Goal: Transaction & Acquisition: Purchase product/service

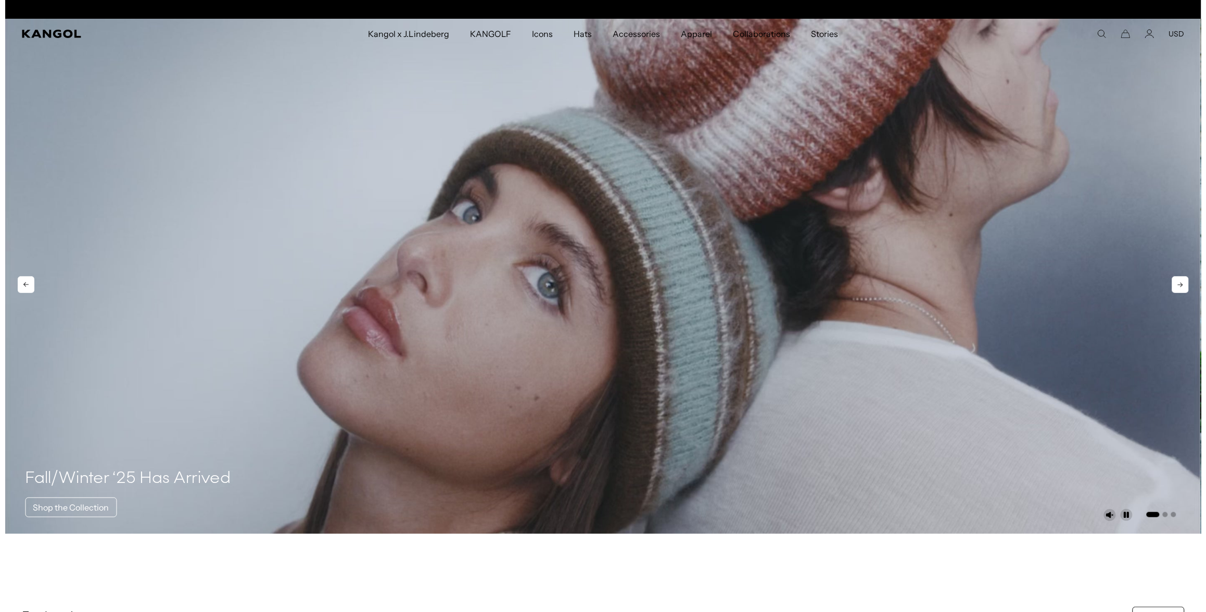
scroll to position [0, 214]
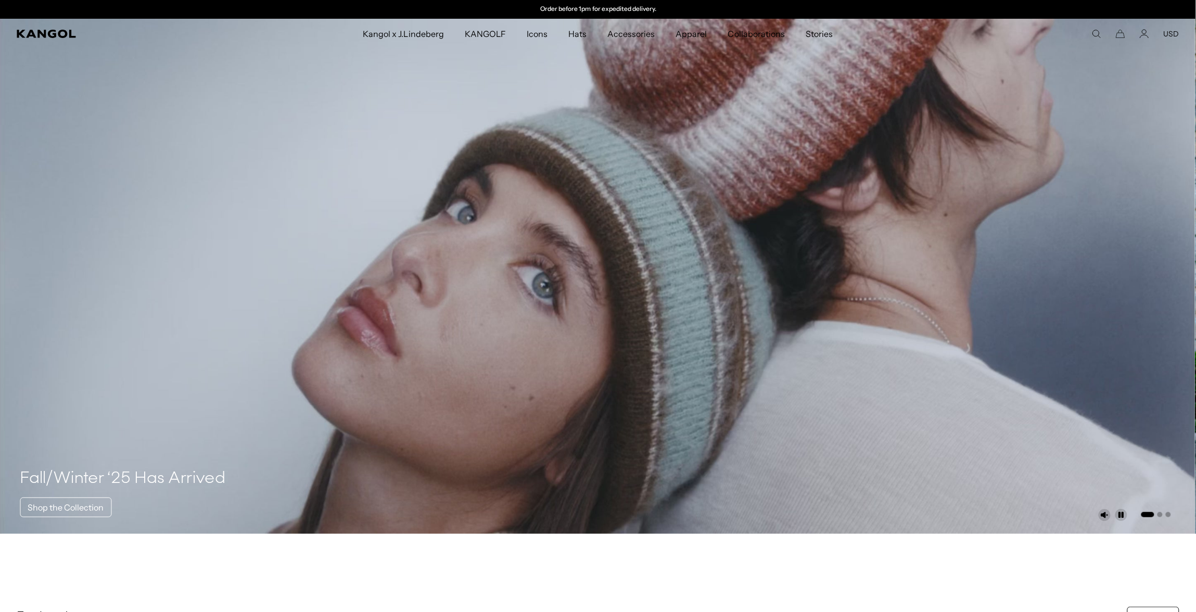
click at [1089, 34] on div "Search here USD USD EUR" at bounding box center [1068, 33] width 224 height 9
click at [1093, 32] on icon "Search here" at bounding box center [1096, 33] width 9 height 9
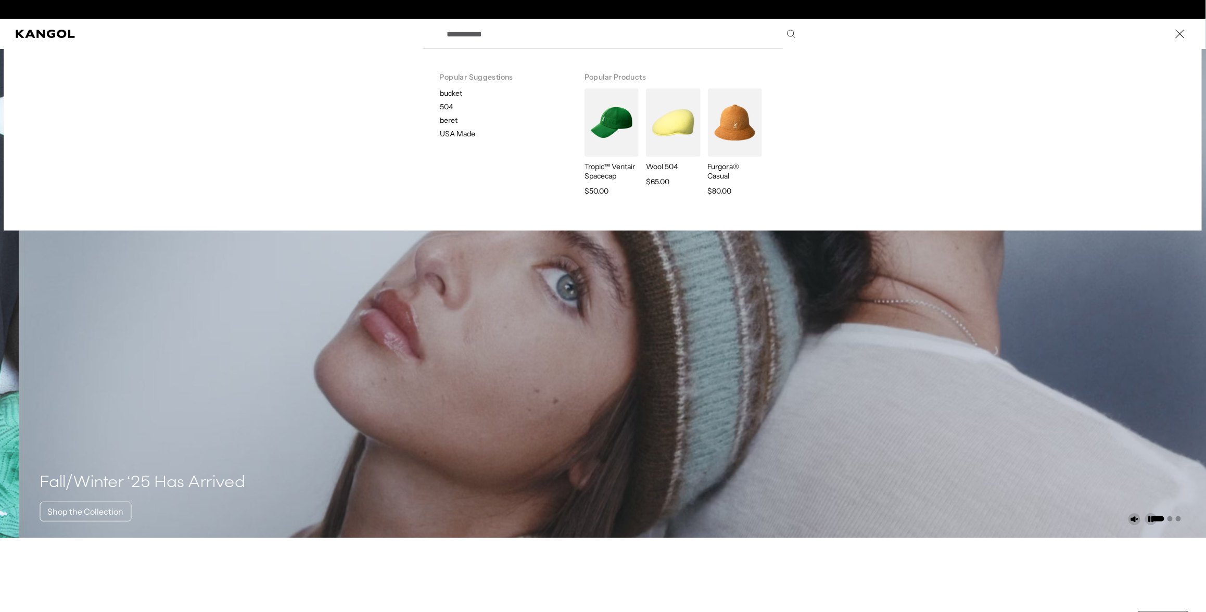
scroll to position [0, 0]
click at [688, 40] on input "Search here" at bounding box center [621, 34] width 360 height 26
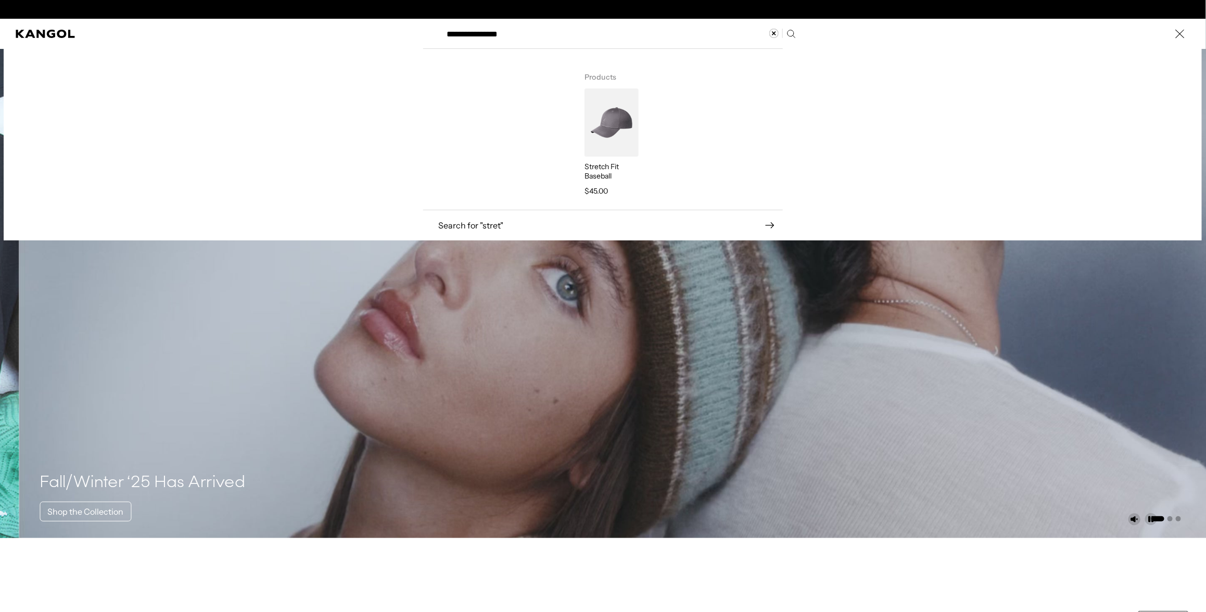
scroll to position [0, 214]
type input "**********"
click at [601, 138] on img "Search here" at bounding box center [612, 123] width 54 height 68
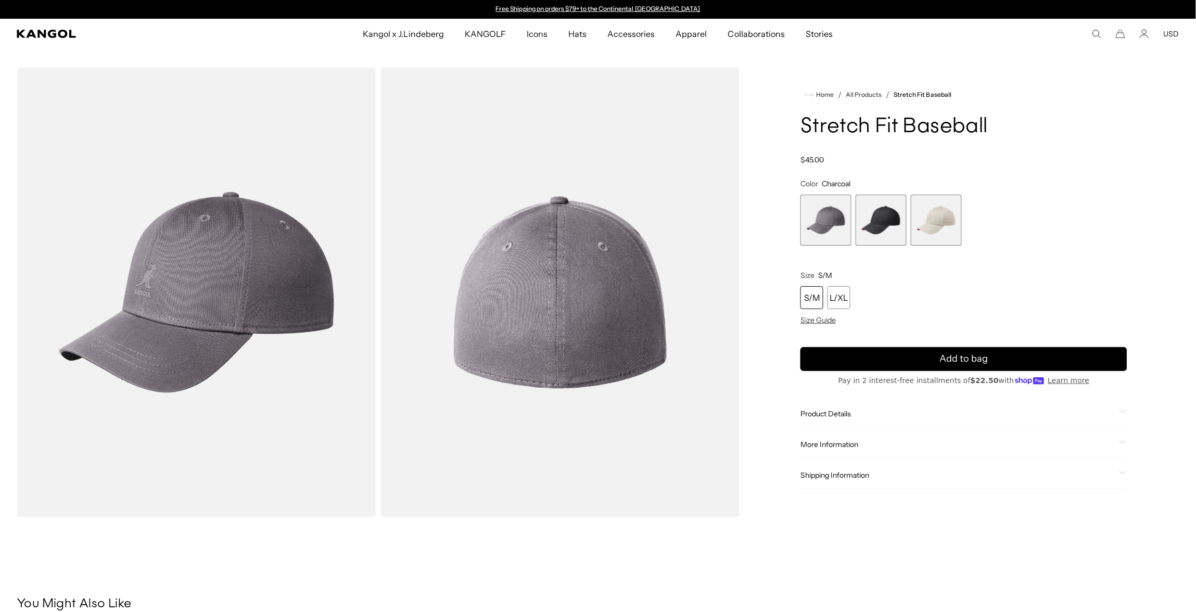
click at [868, 241] on span "2 of 3" at bounding box center [881, 220] width 51 height 51
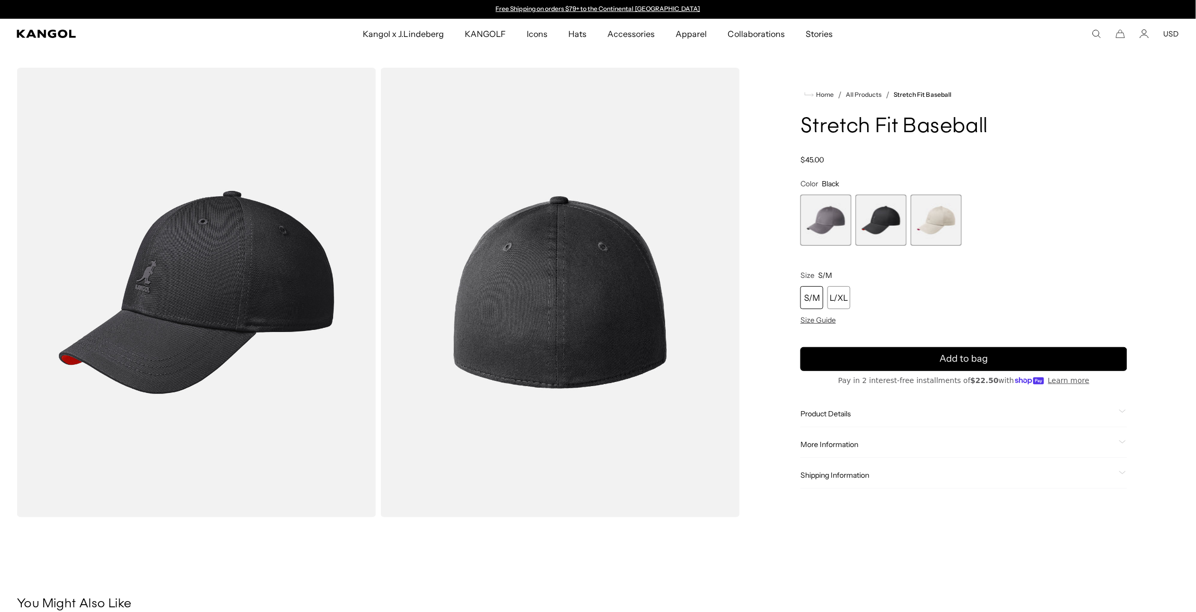
click at [946, 233] on span "3 of 3" at bounding box center [936, 220] width 51 height 51
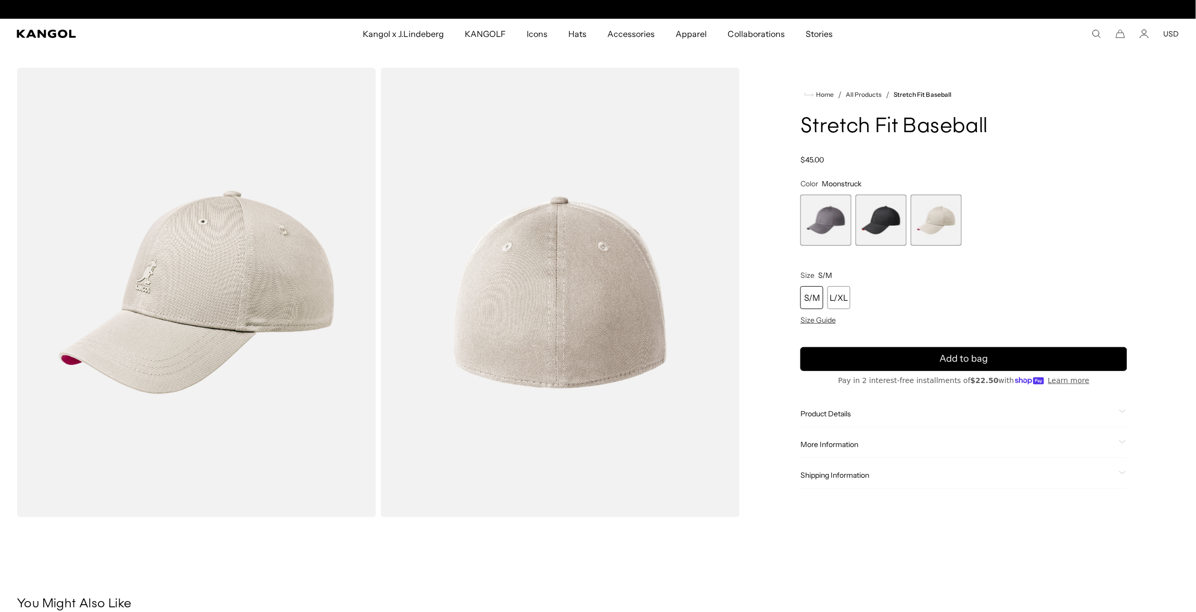
scroll to position [0, 214]
click at [855, 412] on span "Product Details" at bounding box center [958, 413] width 314 height 9
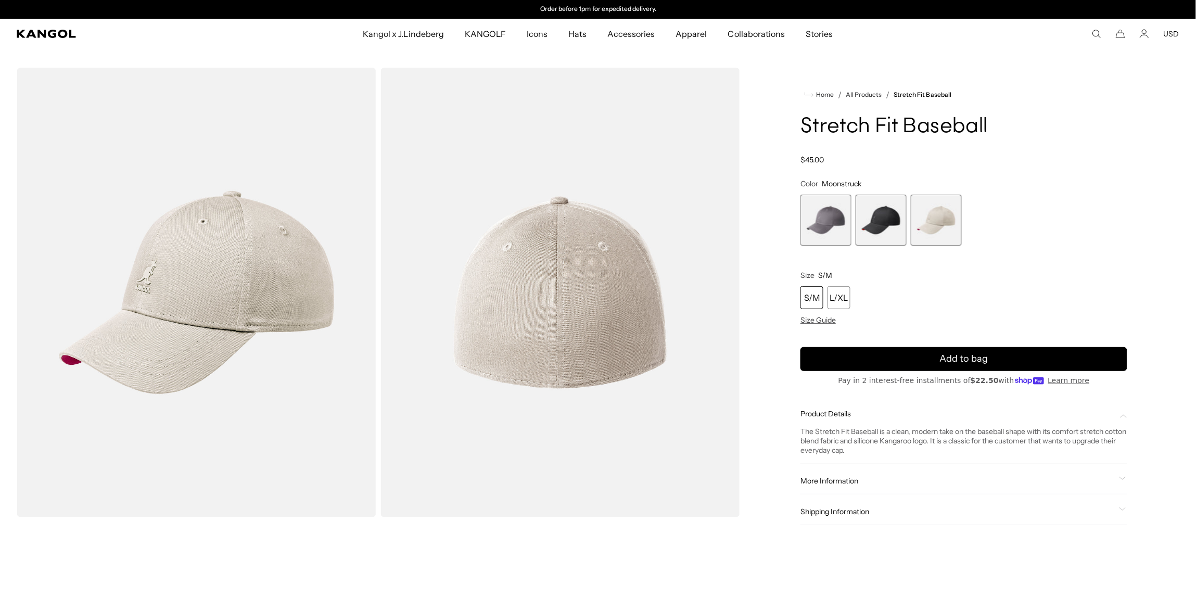
click at [1097, 31] on icon "Search here" at bounding box center [1096, 33] width 9 height 9
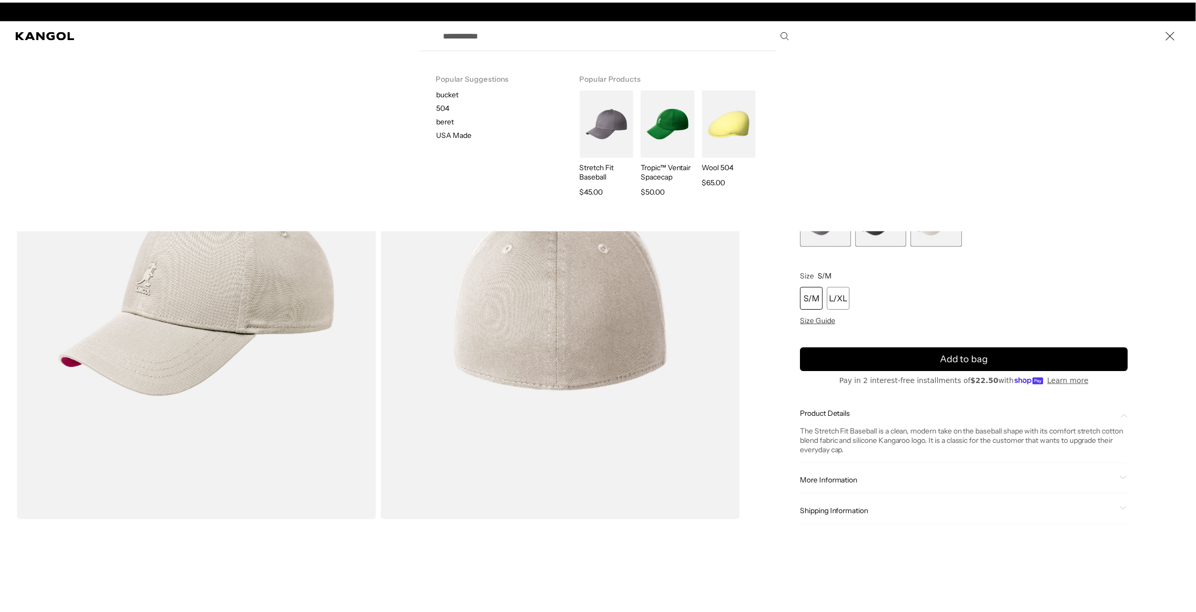
scroll to position [0, 0]
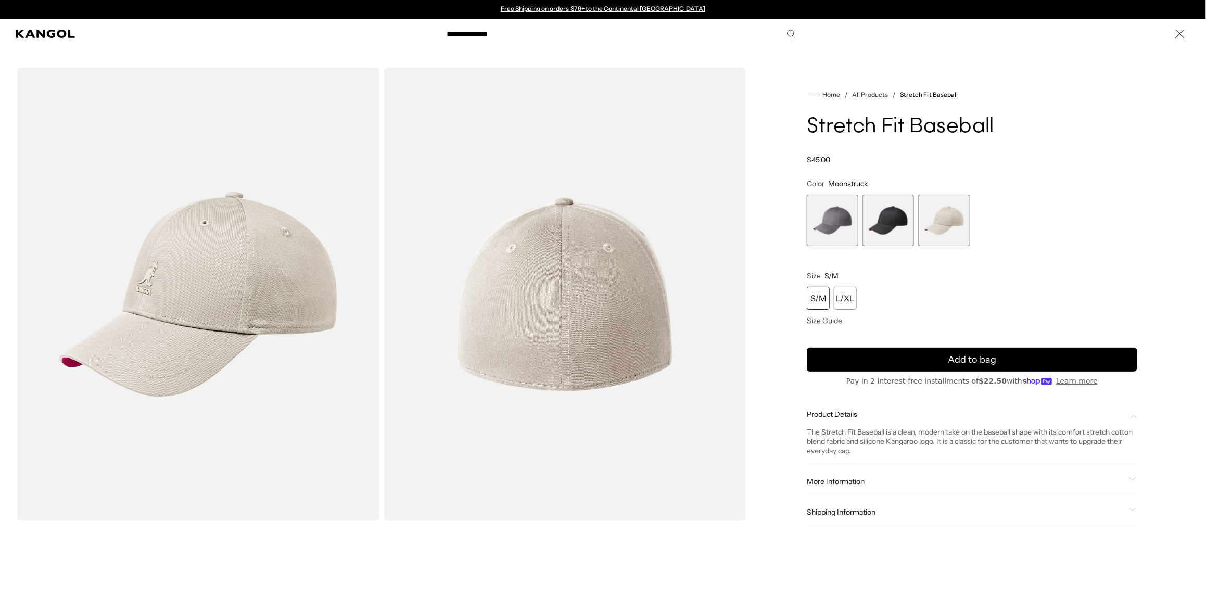
type input "**********"
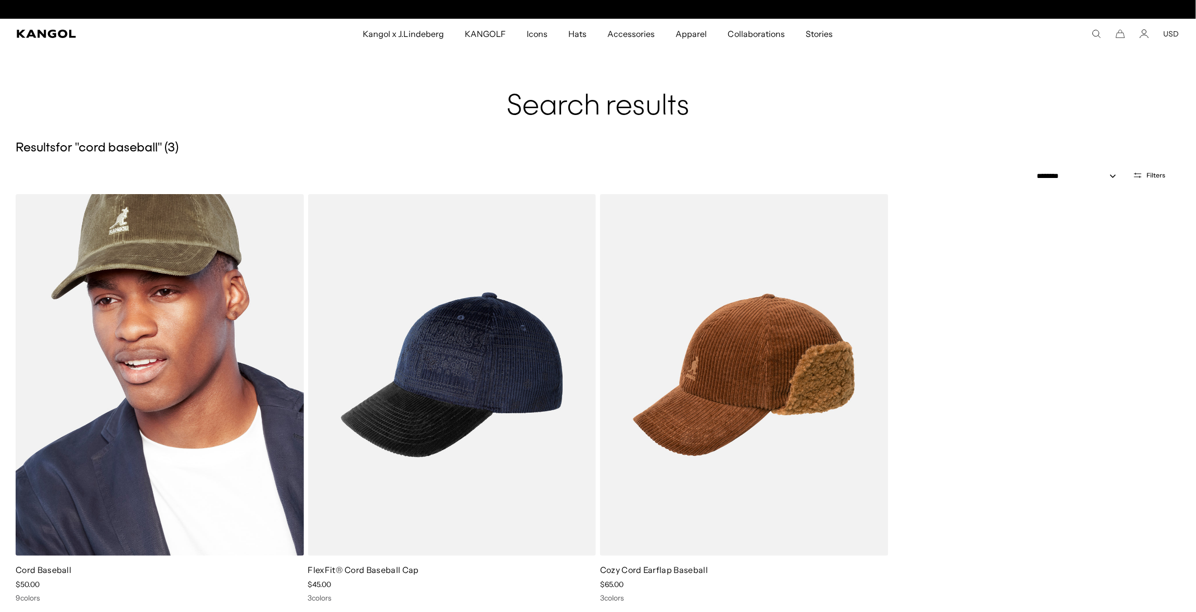
scroll to position [0, 214]
click at [147, 363] on img at bounding box center [160, 375] width 288 height 362
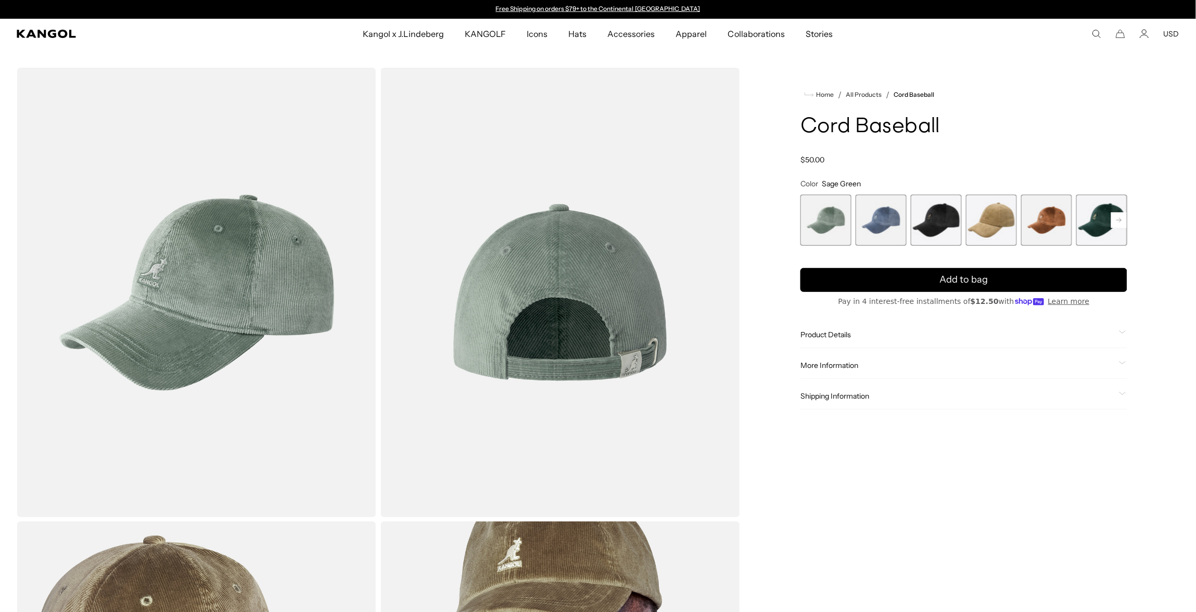
click at [1097, 37] on icon "Search here" at bounding box center [1096, 33] width 9 height 9
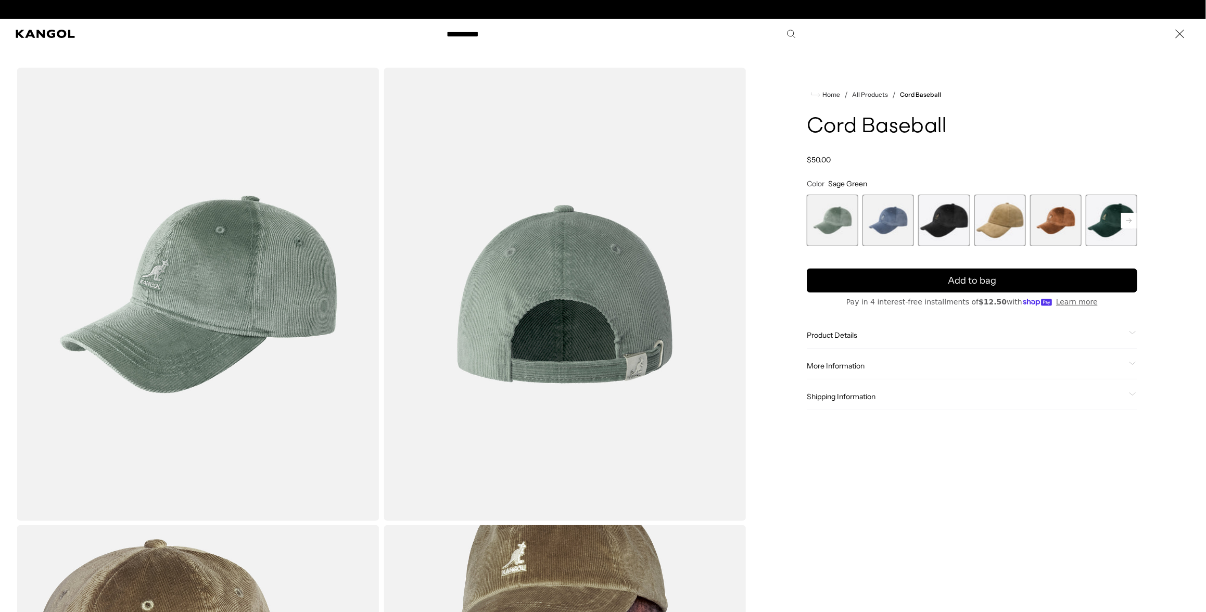
scroll to position [0, 214]
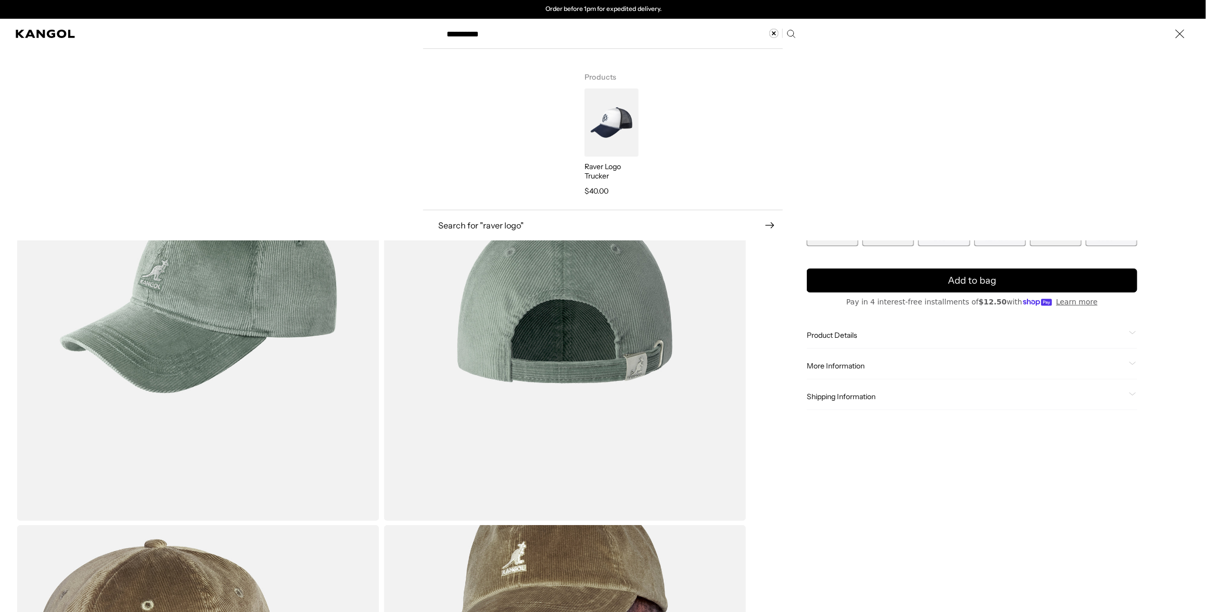
type input "**********"
click at [599, 123] on img "Search here" at bounding box center [612, 123] width 54 height 68
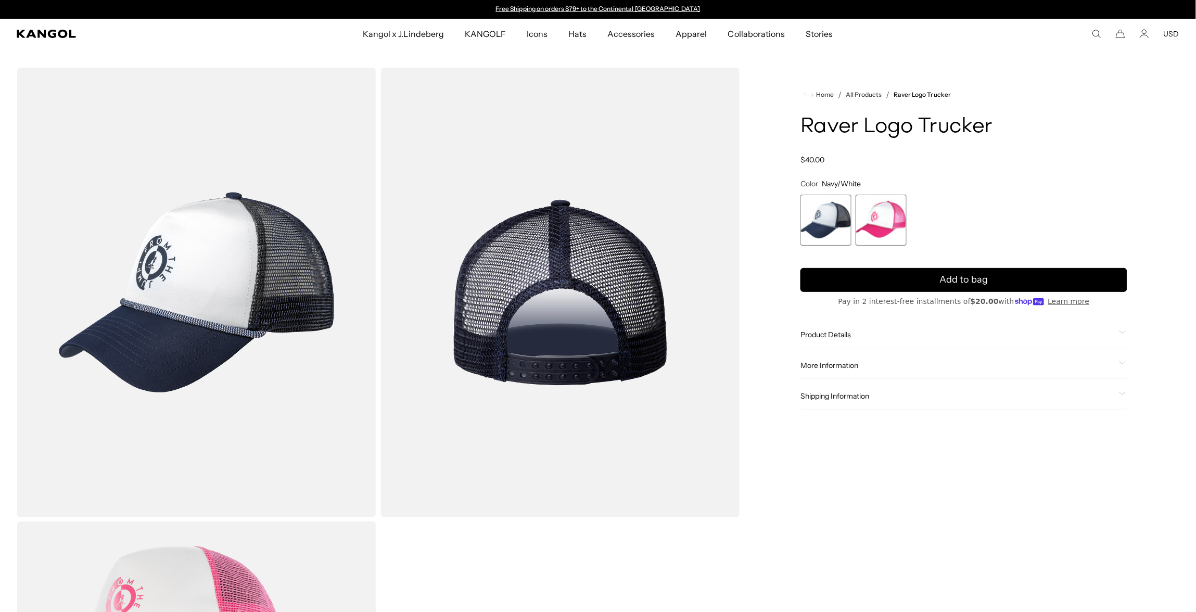
click at [1105, 36] on div "Search here USD USD EUR" at bounding box center [1068, 33] width 224 height 9
click at [1092, 35] on icon "Search here" at bounding box center [1096, 33] width 9 height 9
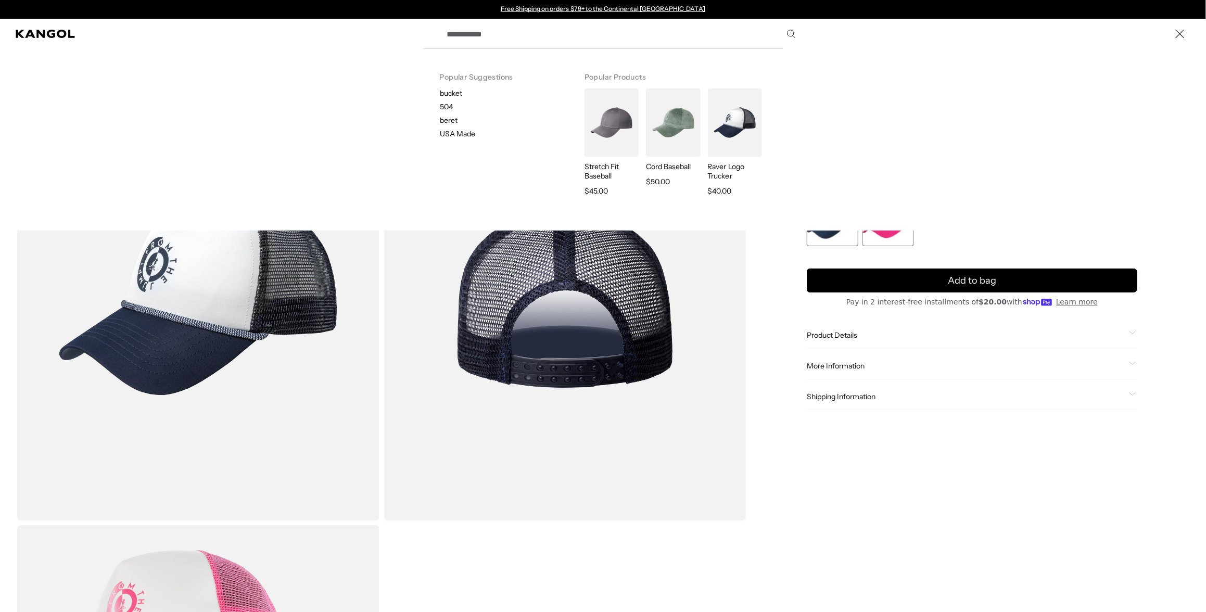
click at [617, 46] on input "Search here" at bounding box center [621, 34] width 360 height 26
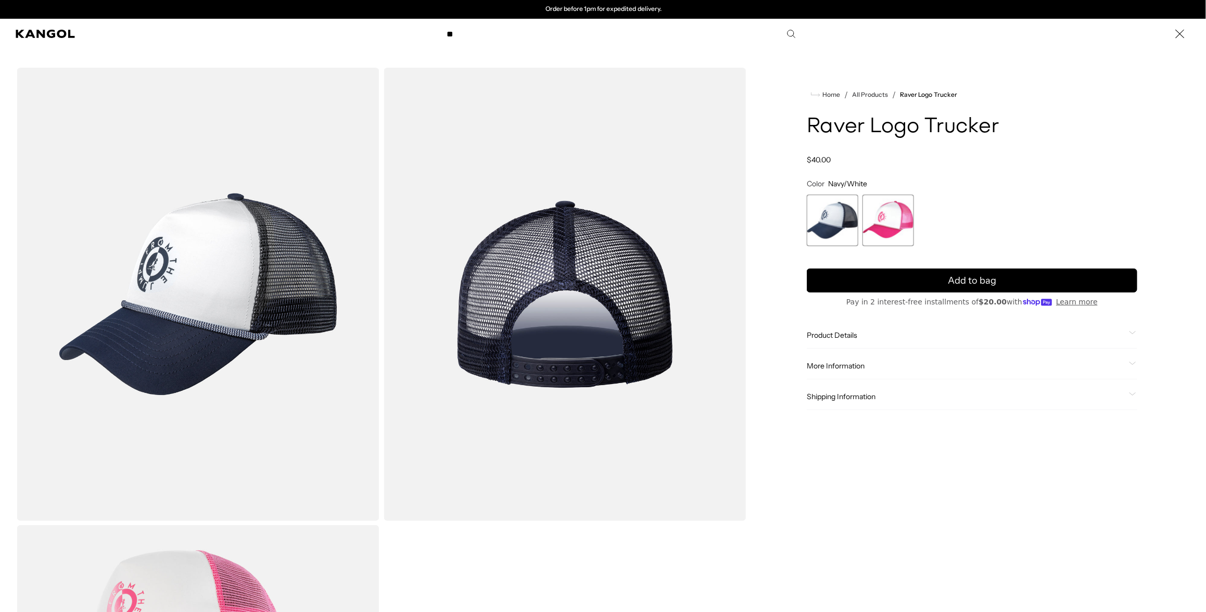
type input "*"
click at [787, 35] on icon "Search here" at bounding box center [791, 33] width 9 height 9
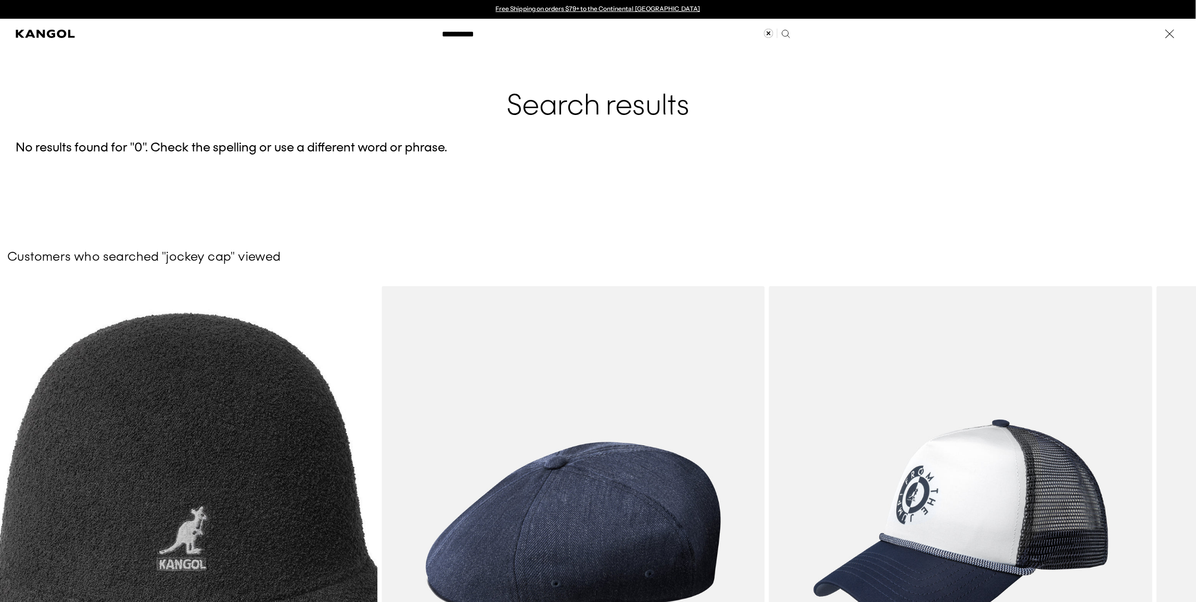
drag, startPoint x: 525, startPoint y: 28, endPoint x: 495, endPoint y: 40, distance: 32.5
click at [523, 27] on input "**********" at bounding box center [616, 34] width 360 height 26
drag, startPoint x: 474, startPoint y: 32, endPoint x: 436, endPoint y: 31, distance: 38.5
click at [436, 31] on input "**********" at bounding box center [616, 34] width 360 height 26
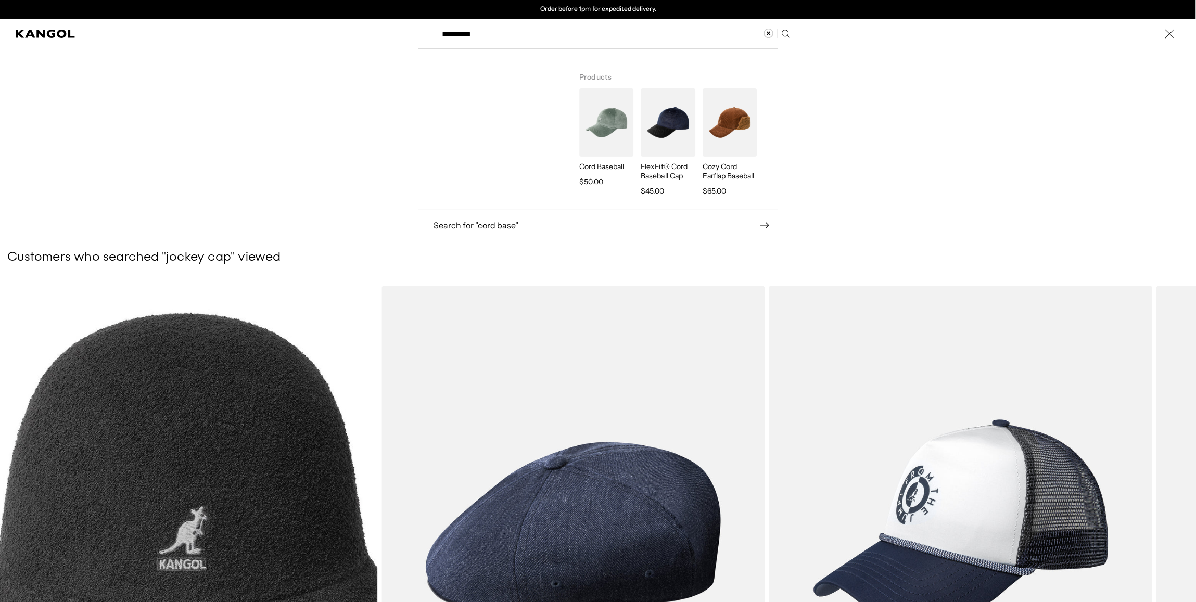
type input "*********"
click at [604, 111] on img "Search here" at bounding box center [606, 123] width 54 height 68
